Goal: Navigation & Orientation: Find specific page/section

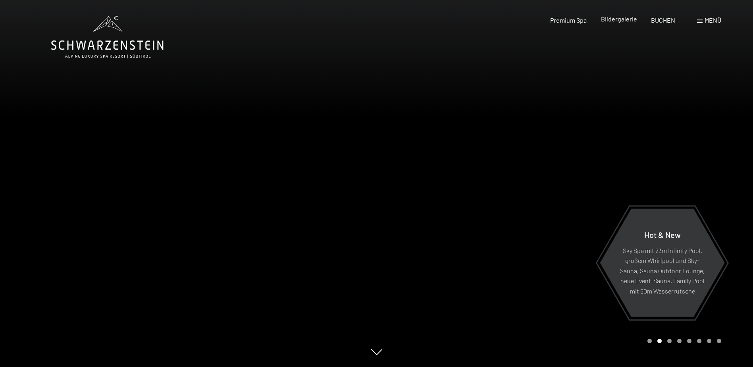
click at [606, 19] on span "Bildergalerie" at bounding box center [619, 19] width 36 height 8
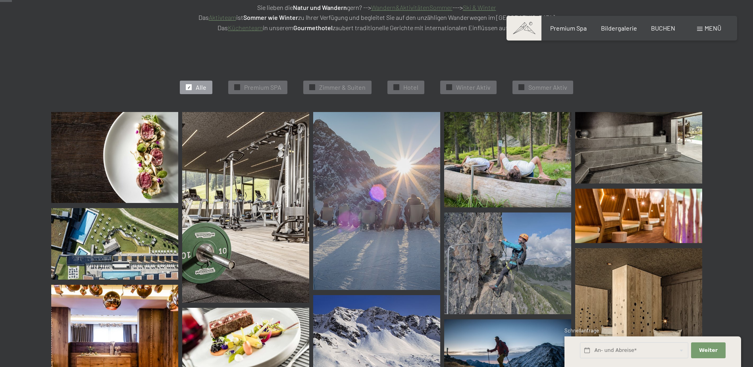
scroll to position [238, 0]
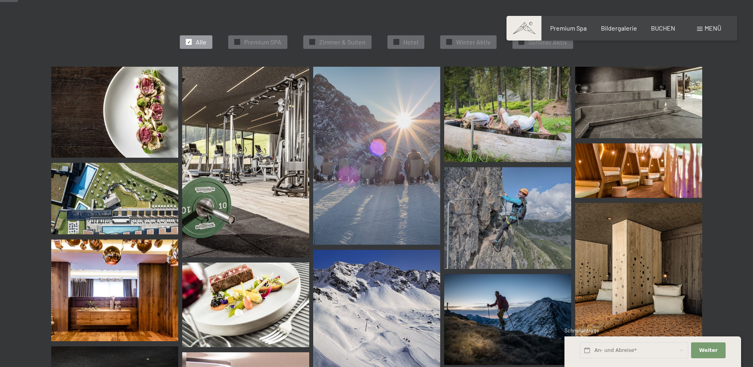
click at [94, 195] on img at bounding box center [114, 198] width 127 height 71
